Goal: Communication & Community: Ask a question

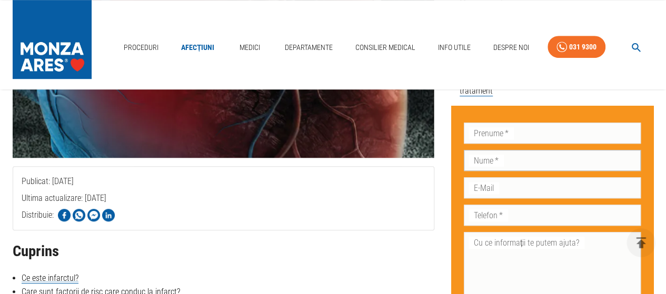
scroll to position [263, 0]
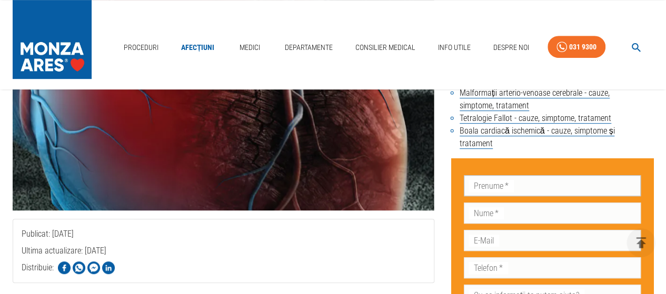
click at [513, 175] on input "Prenume   *" at bounding box center [552, 185] width 177 height 21
type input "[PERSON_NAME]"
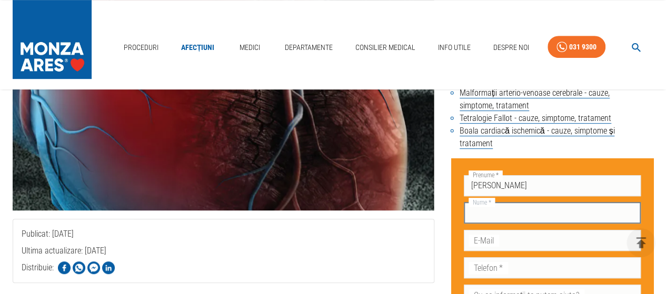
click at [499, 203] on input "Nume   *" at bounding box center [552, 213] width 177 height 21
type input "satmaru"
click at [487, 230] on input "E-Mail" at bounding box center [552, 240] width 177 height 21
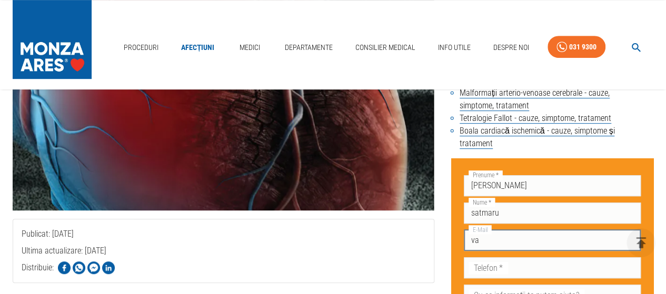
type input "v"
type input "Vali.@satmaru>com"
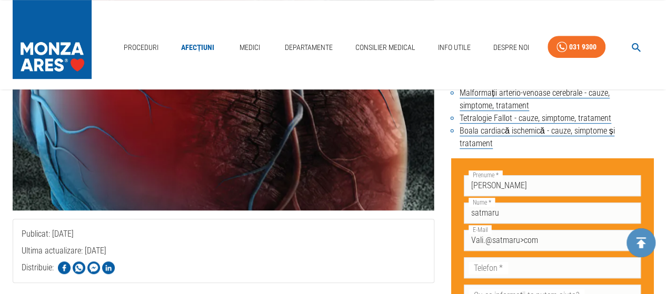
click at [645, 242] on icon "delete" at bounding box center [641, 243] width 16 height 16
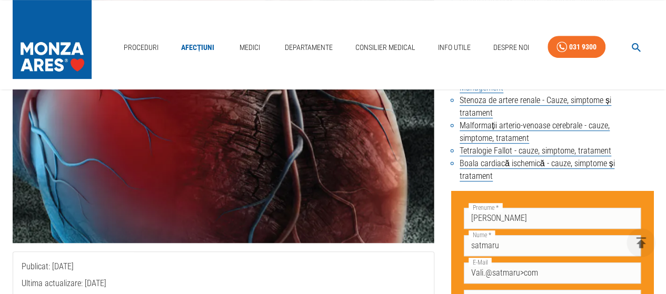
scroll to position [211, 0]
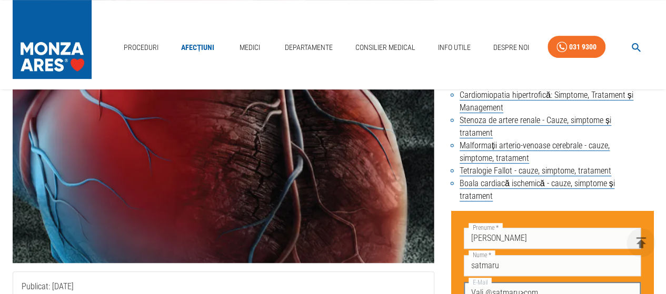
drag, startPoint x: 543, startPoint y: 267, endPoint x: 451, endPoint y: 268, distance: 92.7
type input "[EMAIL_ADDRESS][DOMAIN_NAME]"
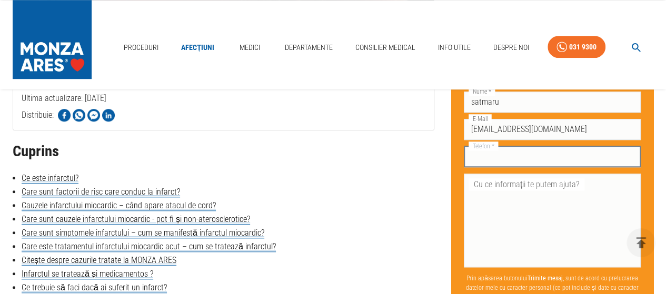
scroll to position [432, 0]
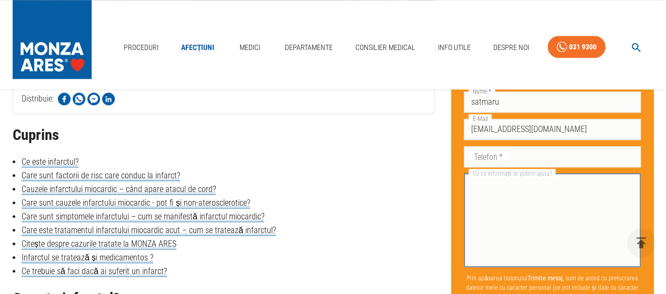
click at [608, 214] on textarea "Cu ce informații te putem ajuta?" at bounding box center [552, 221] width 162 height 85
click at [481, 186] on textarea "Cu ce informații te putem ajuta?" at bounding box center [552, 221] width 162 height 85
click at [514, 185] on textarea "Cu ce informații te putem ajuta?" at bounding box center [552, 221] width 162 height 85
click at [51, 174] on link "Care sunt factorii de risc care conduc la infarct?" at bounding box center [101, 176] width 158 height 11
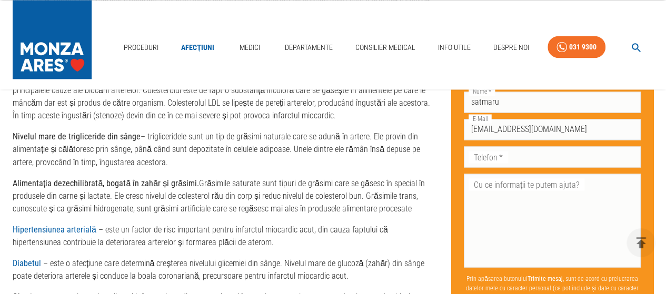
scroll to position [897, 0]
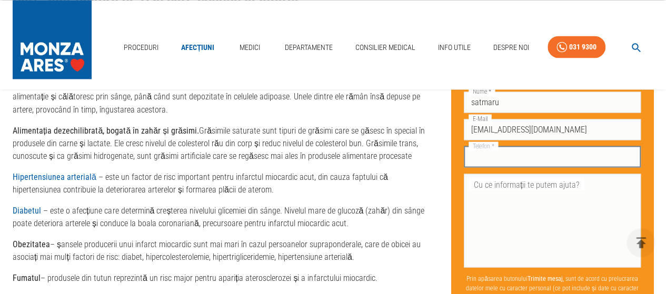
click at [509, 159] on input "Telefon   *" at bounding box center [552, 156] width 177 height 21
type input "0774469015"
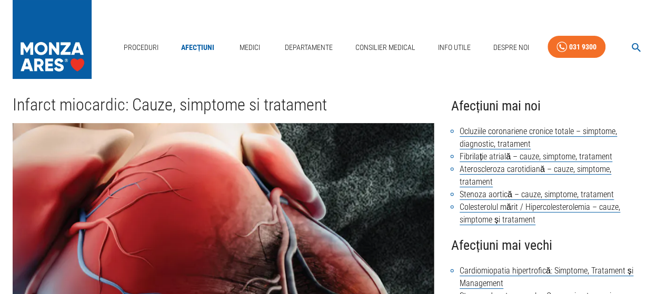
scroll to position [0, 0]
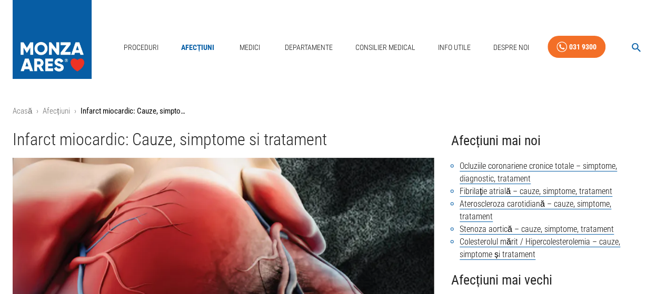
scroll to position [432, 0]
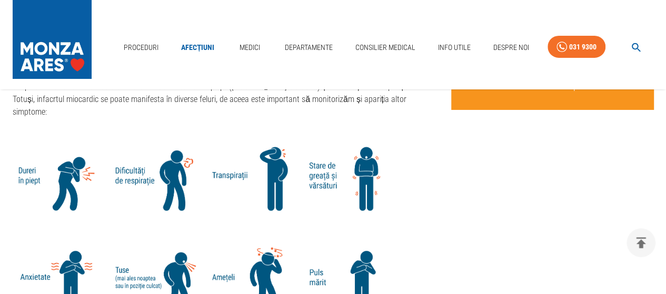
scroll to position [1896, 0]
